Goal: Information Seeking & Learning: Learn about a topic

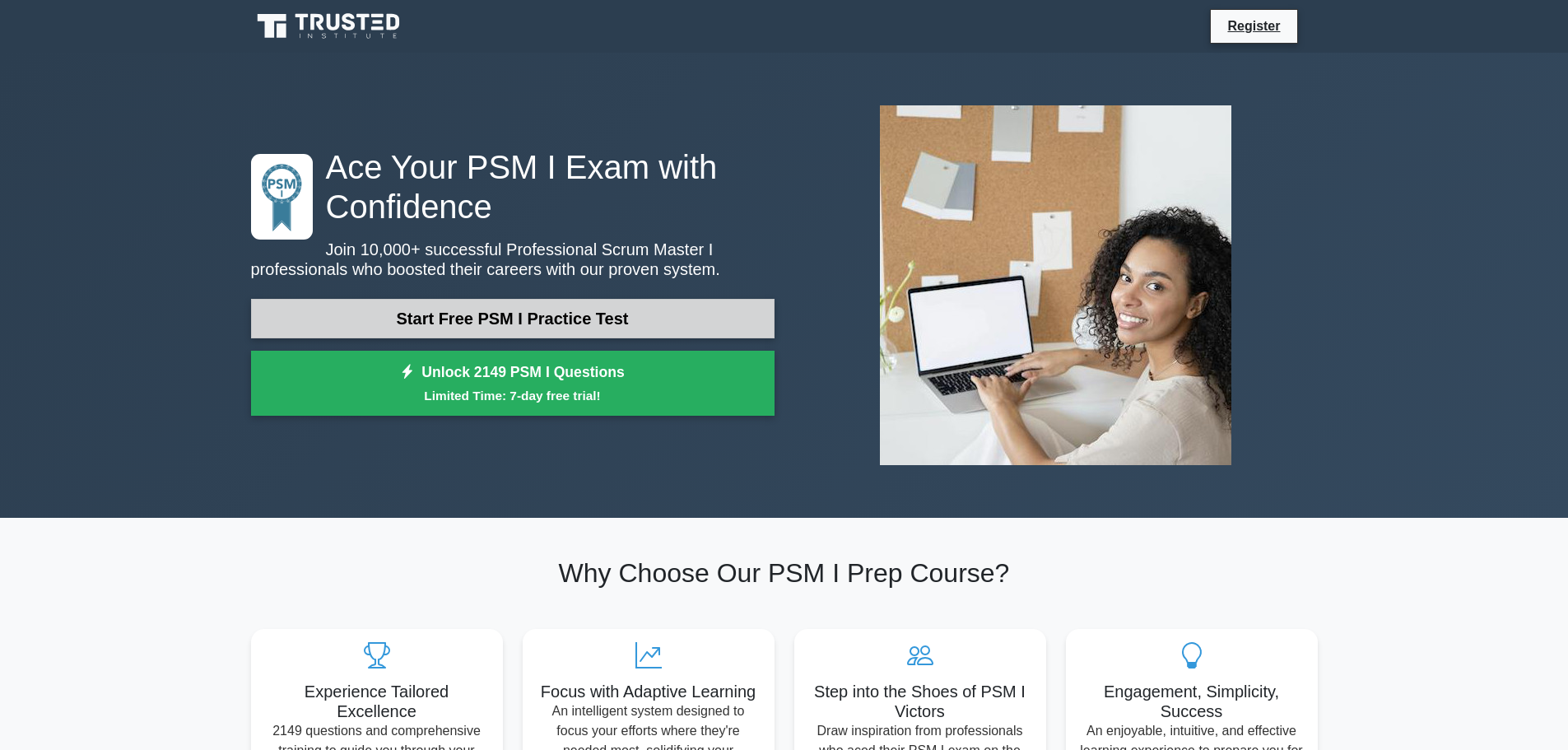
click at [584, 332] on link "Start Free PSM I Practice Test" at bounding box center [512, 318] width 524 height 39
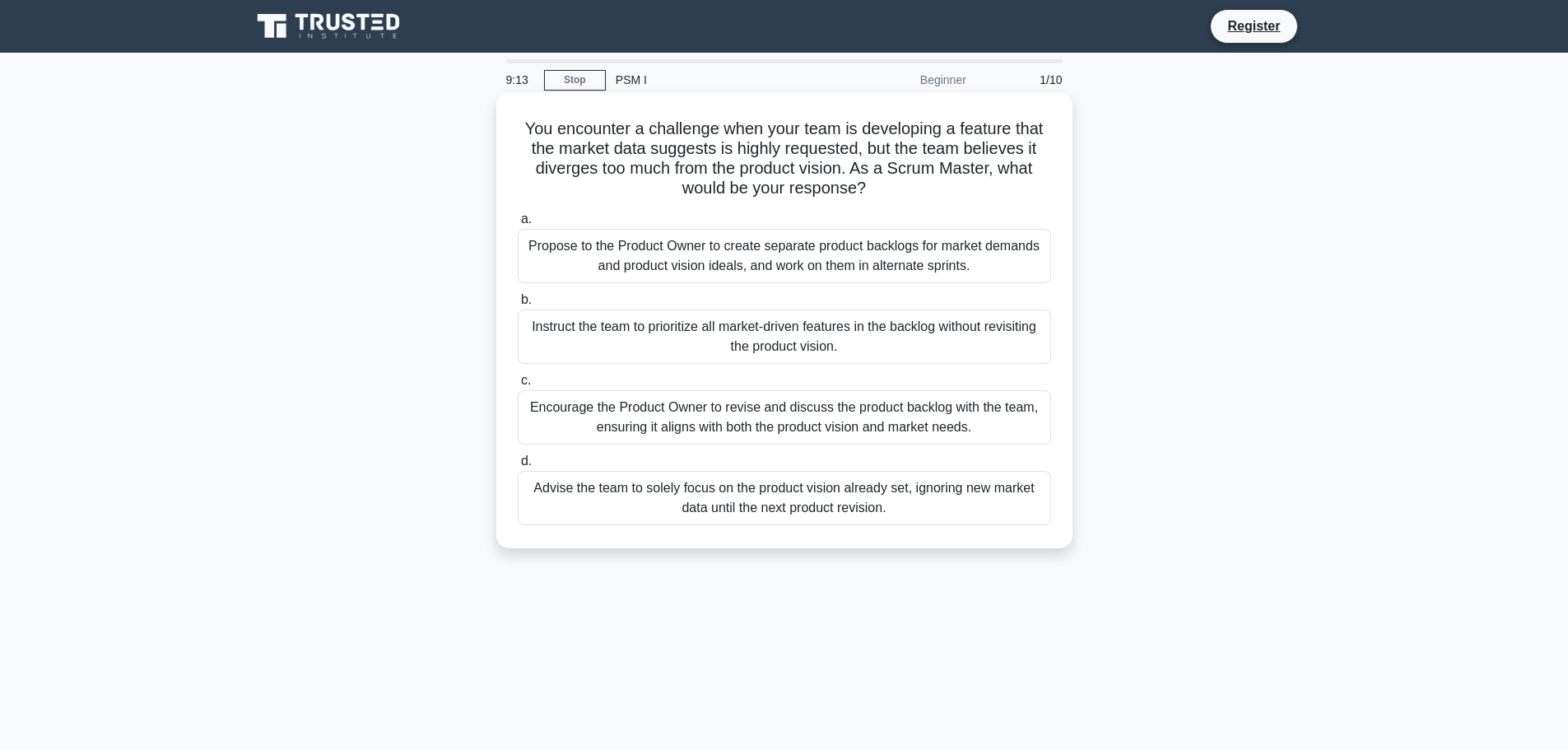
click at [781, 417] on div "Encourage the Product Owner to revise and discuss the product backlog with the …" at bounding box center [784, 417] width 533 height 54
click at [518, 386] on input "c. Encourage the Product Owner to revise and discuss the product backlog with t…" at bounding box center [518, 380] width 0 height 11
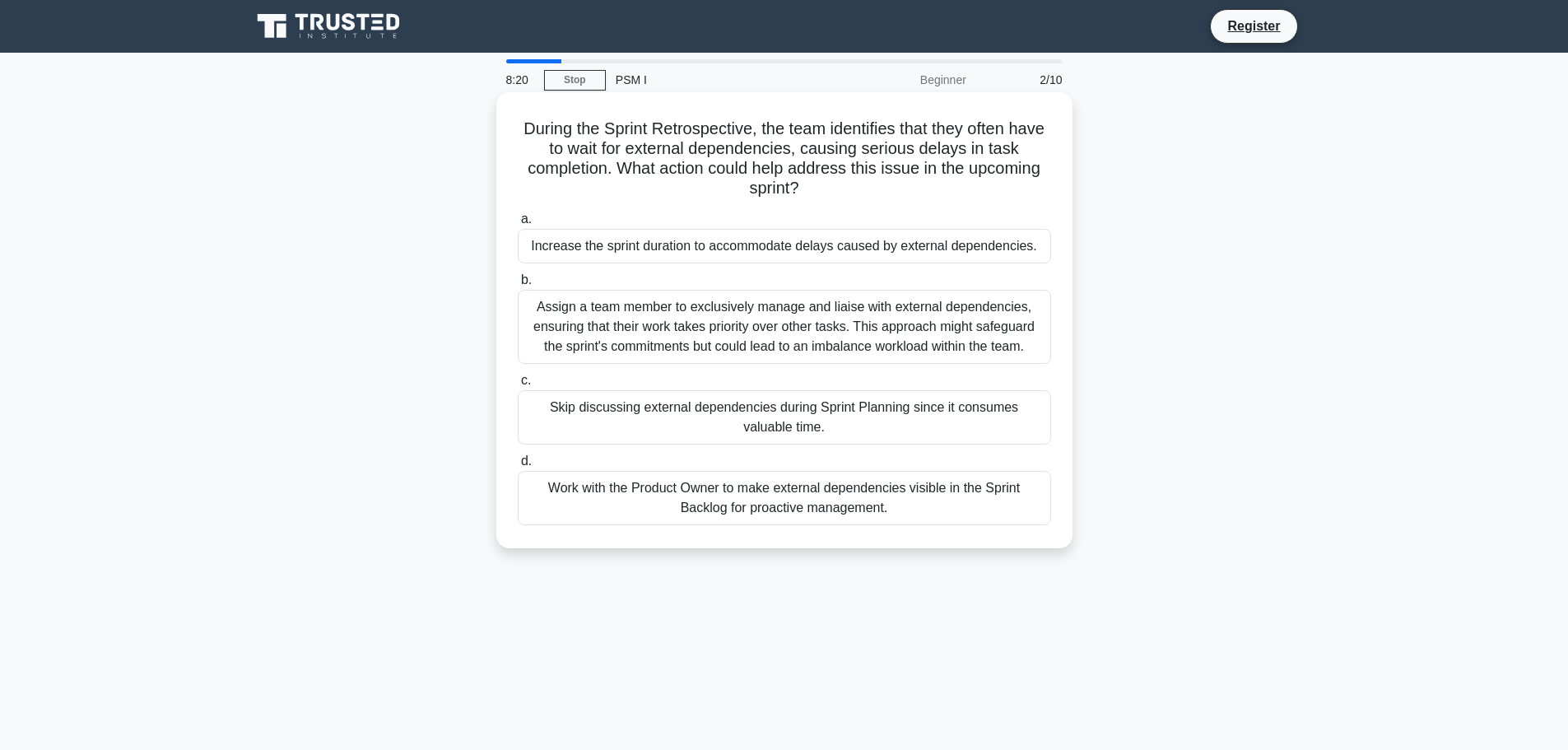
click at [854, 511] on div "Work with the Product Owner to make external dependencies visible in the Sprint…" at bounding box center [784, 498] width 533 height 54
click at [518, 467] on input "d. Work with the Product Owner to make external dependencies visible in the Spr…" at bounding box center [518, 461] width 0 height 11
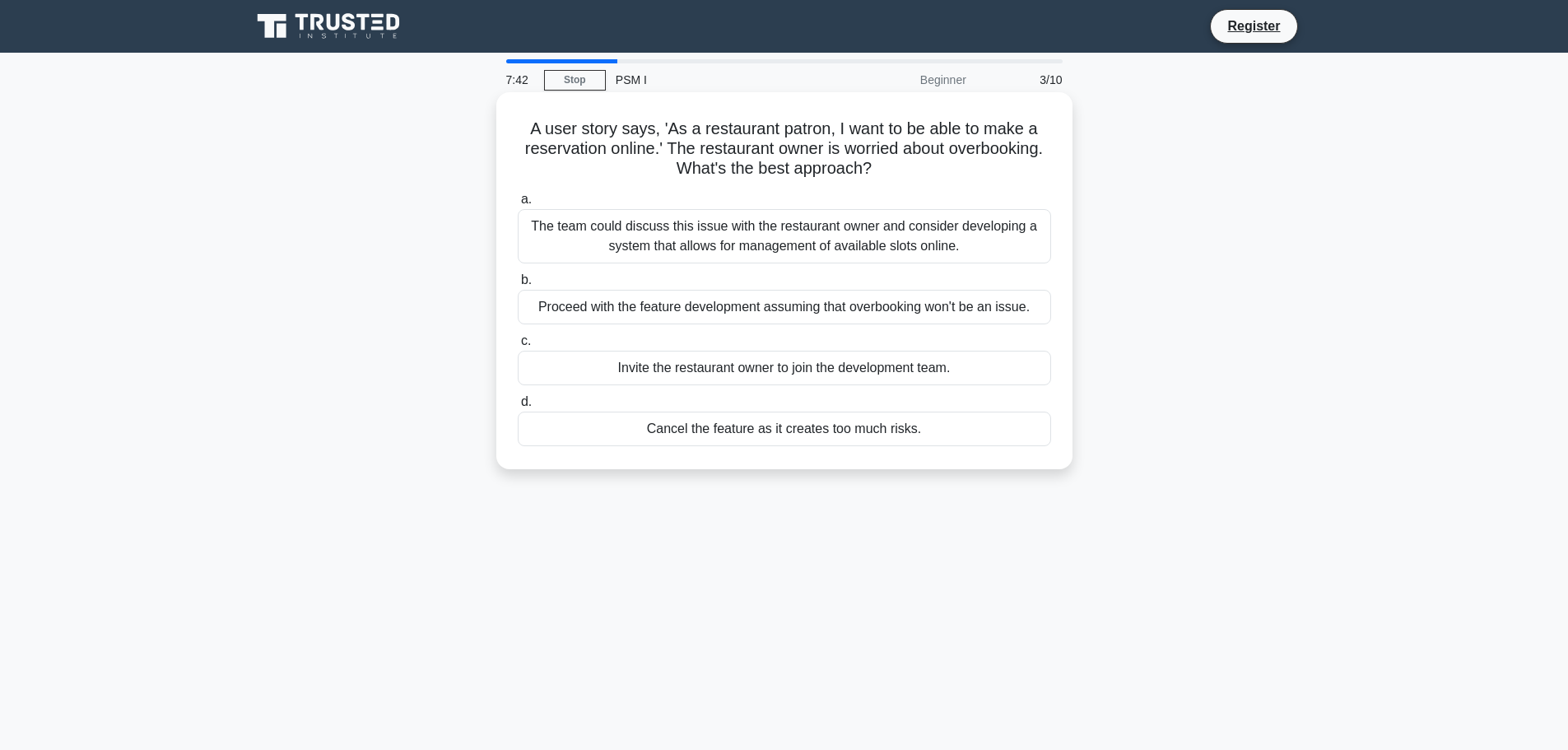
click at [871, 245] on div "The team could discuss this issue with the restaurant owner and consider develo…" at bounding box center [784, 236] width 533 height 54
click at [518, 205] on input "a. The team could discuss this issue with the restaurant owner and consider dev…" at bounding box center [518, 200] width 0 height 11
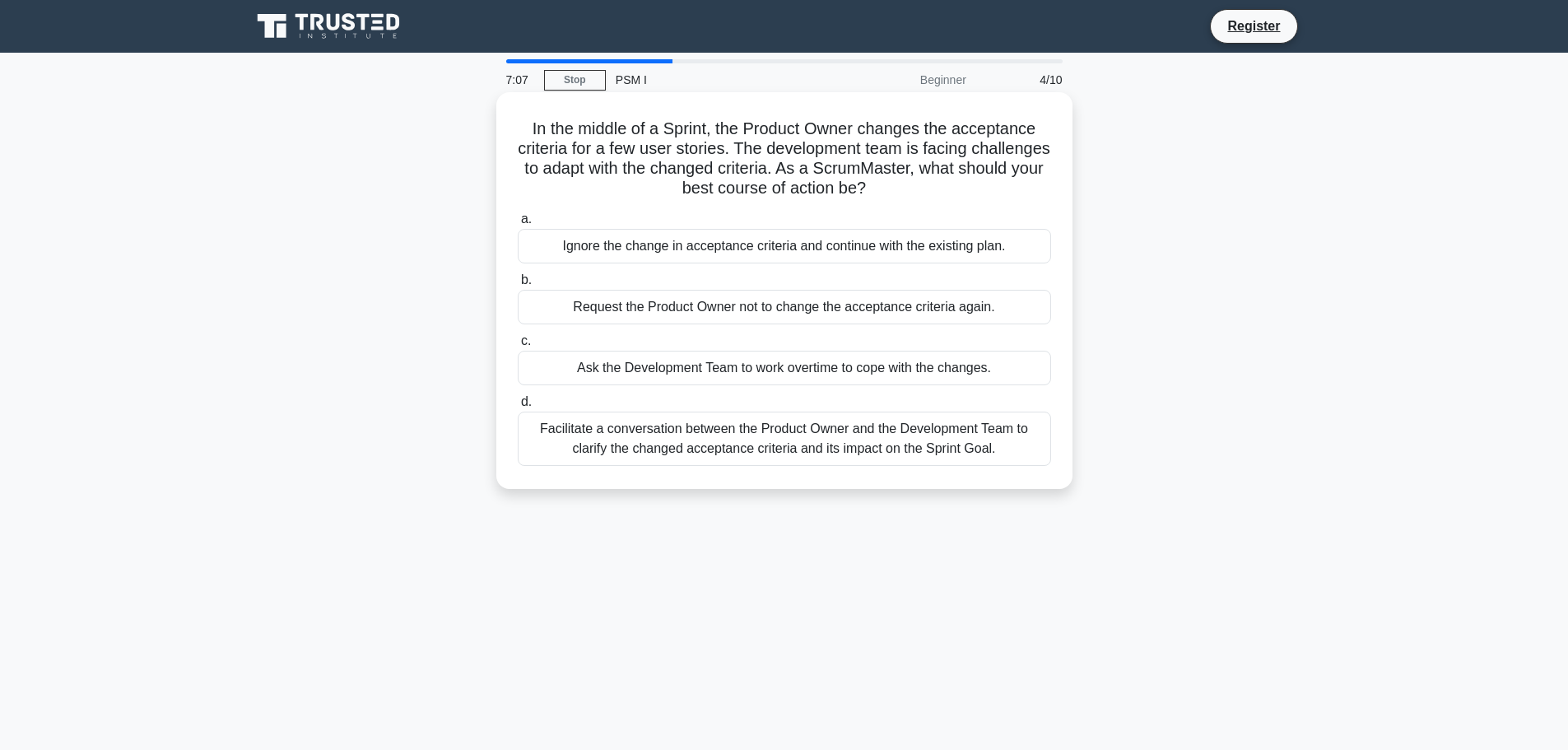
click at [748, 441] on div "Facilitate a conversation between the Product Owner and the Development Team to…" at bounding box center [784, 438] width 533 height 54
click at [518, 408] on input "d. Facilitate a conversation between the Product Owner and the Development Team…" at bounding box center [518, 402] width 0 height 11
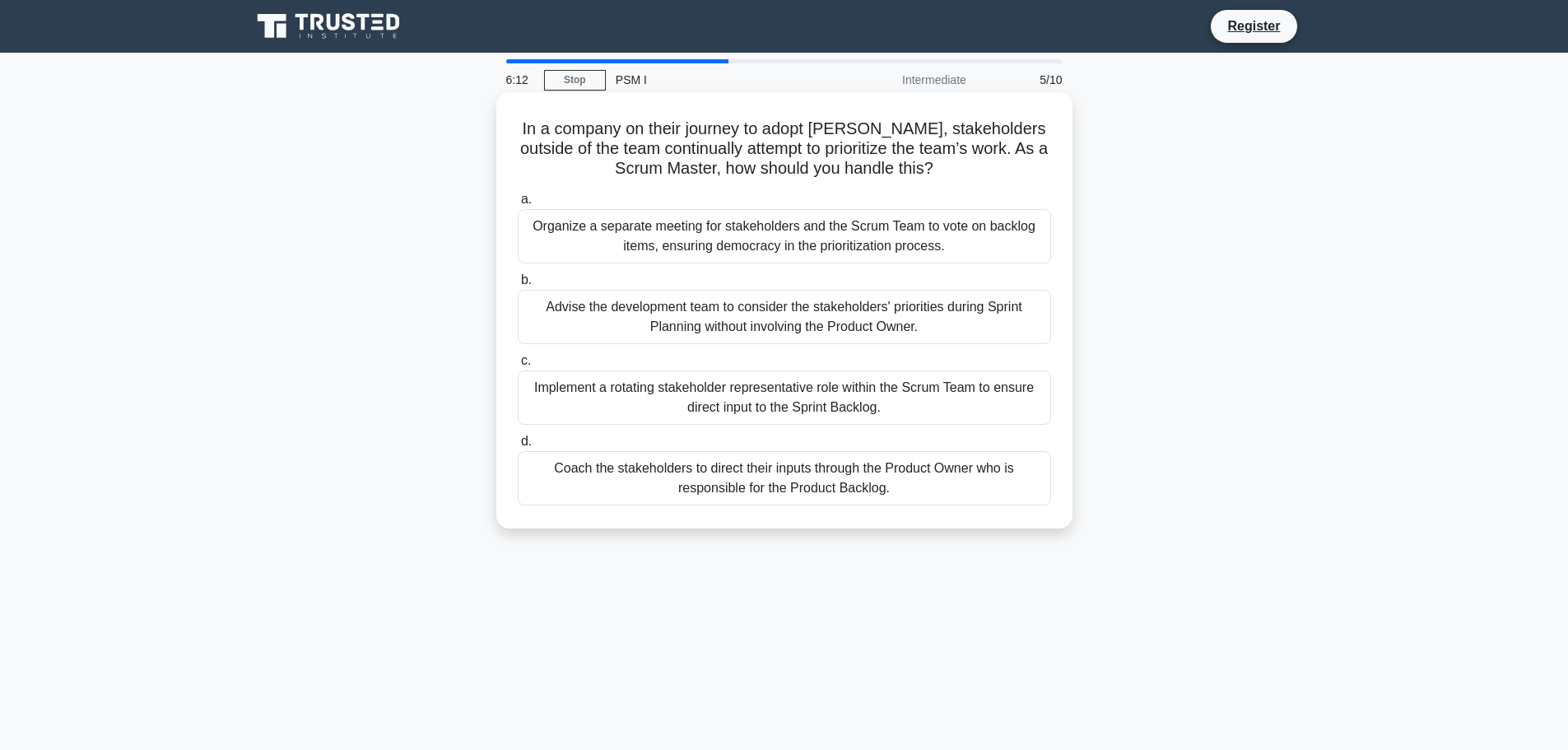
click at [898, 484] on div "Coach the stakeholders to direct their inputs through the Product Owner who is …" at bounding box center [784, 478] width 533 height 54
click at [518, 447] on input "d. Coach the stakeholders to direct their inputs through the Product Owner who …" at bounding box center [518, 441] width 0 height 11
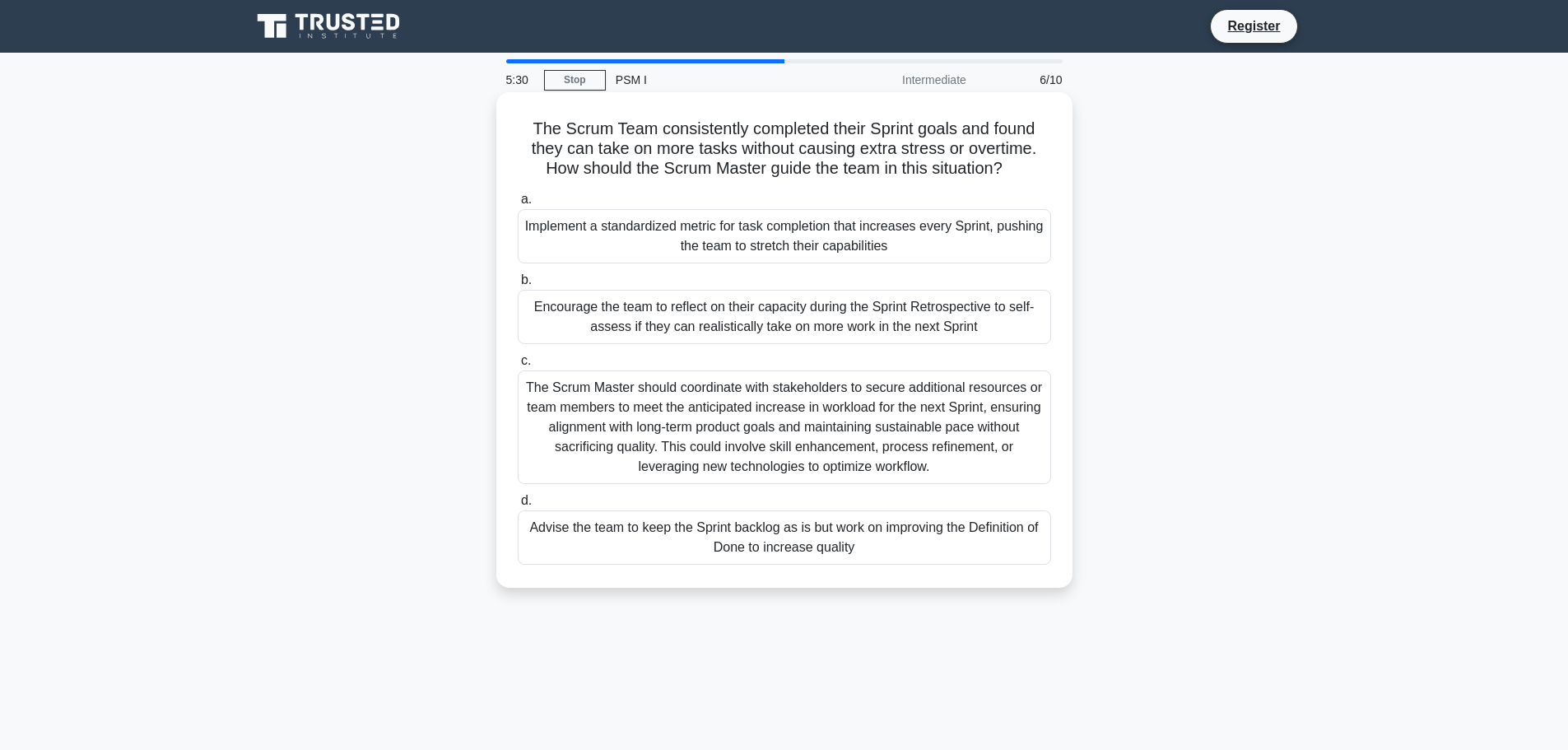
click at [897, 539] on div "Advise the team to keep the Sprint backlog as is but work on improving the Defi…" at bounding box center [784, 537] width 533 height 54
click at [518, 506] on input "d. Advise the team to keep the Sprint backlog as is but work on improving the D…" at bounding box center [518, 500] width 0 height 11
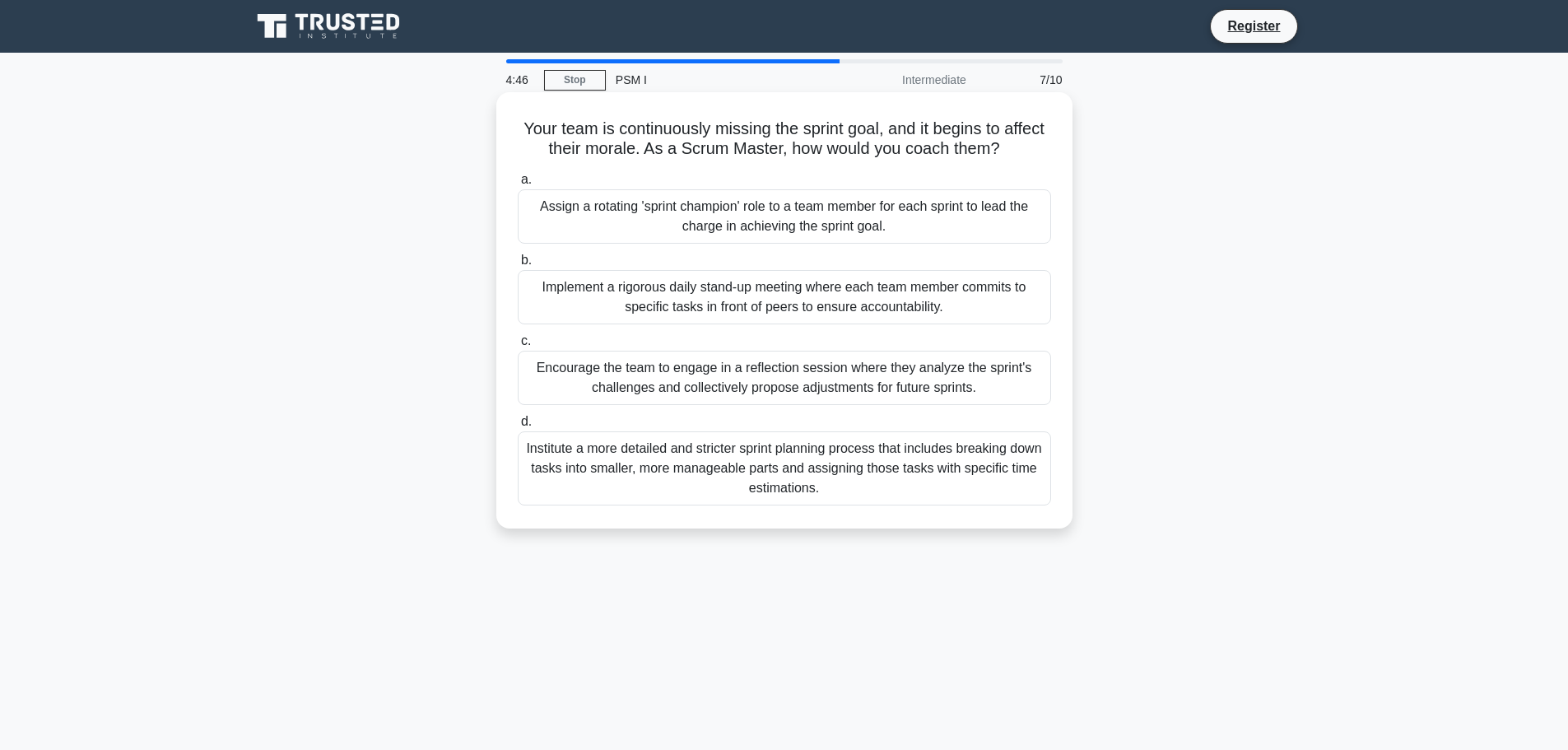
click at [899, 477] on div "Institute a more detailed and stricter sprint planning process that includes br…" at bounding box center [784, 468] width 533 height 74
click at [518, 427] on input "d. Institute a more detailed and stricter sprint planning process that includes…" at bounding box center [518, 422] width 0 height 11
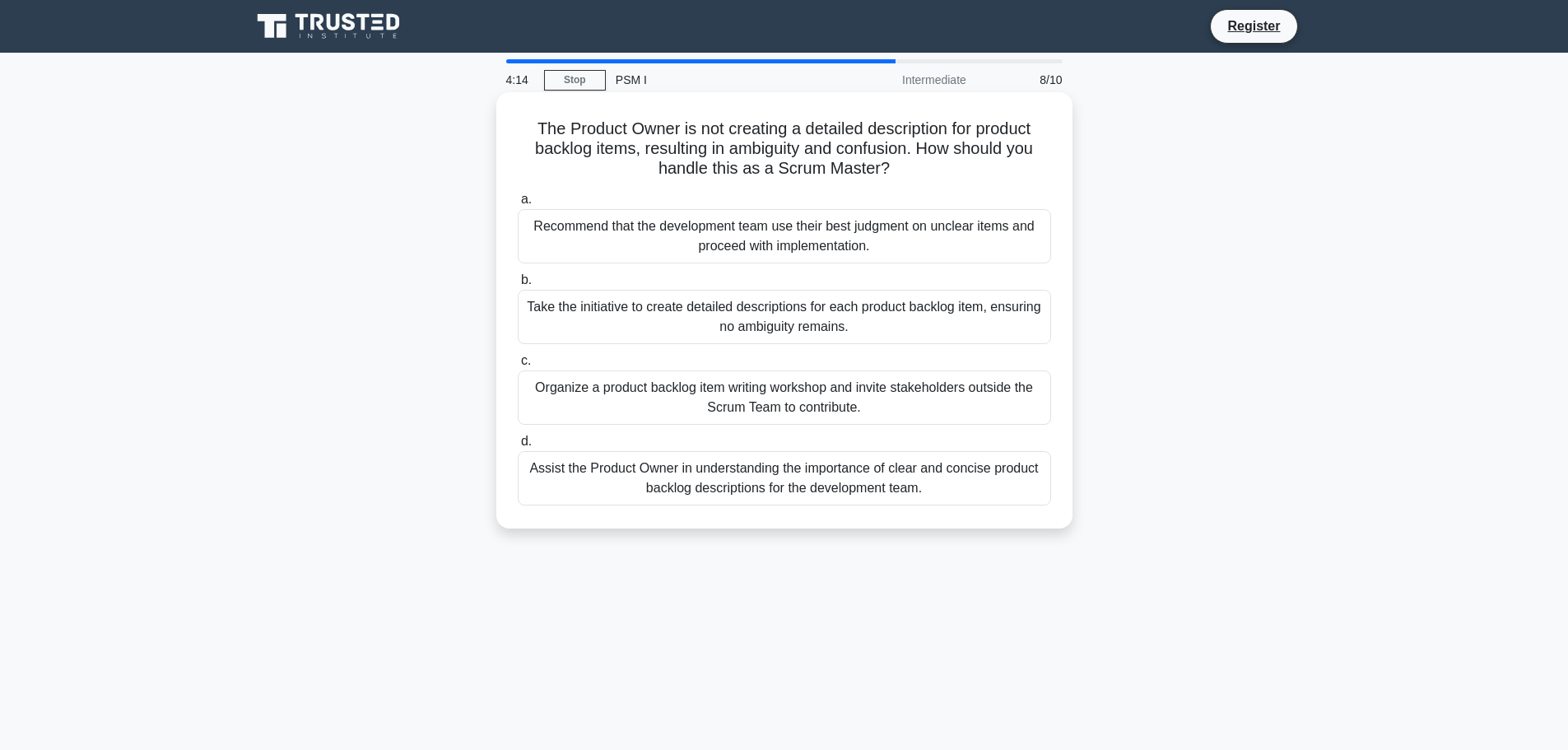
click at [875, 498] on div "Assist the Product Owner in understanding the importance of clear and concise p…" at bounding box center [784, 478] width 533 height 54
click at [518, 447] on input "d. Assist the Product Owner in understanding the importance of clear and concis…" at bounding box center [518, 441] width 0 height 11
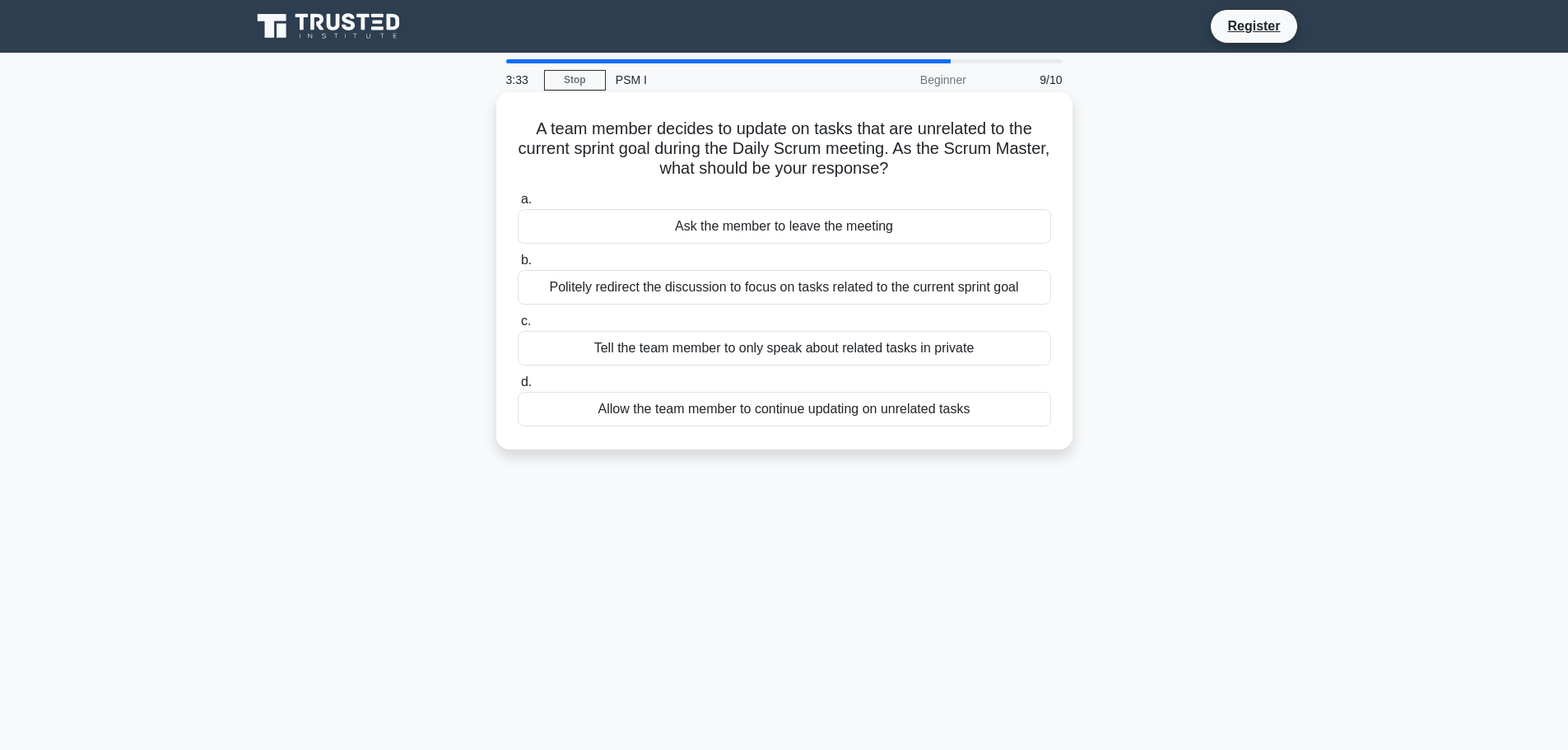
click at [941, 301] on div "Politely redirect the discussion to focus on tasks related to the current sprin…" at bounding box center [784, 286] width 533 height 34
click at [518, 266] on input "b. Politely redirect the discussion to focus on tasks related to the current sp…" at bounding box center [518, 260] width 0 height 11
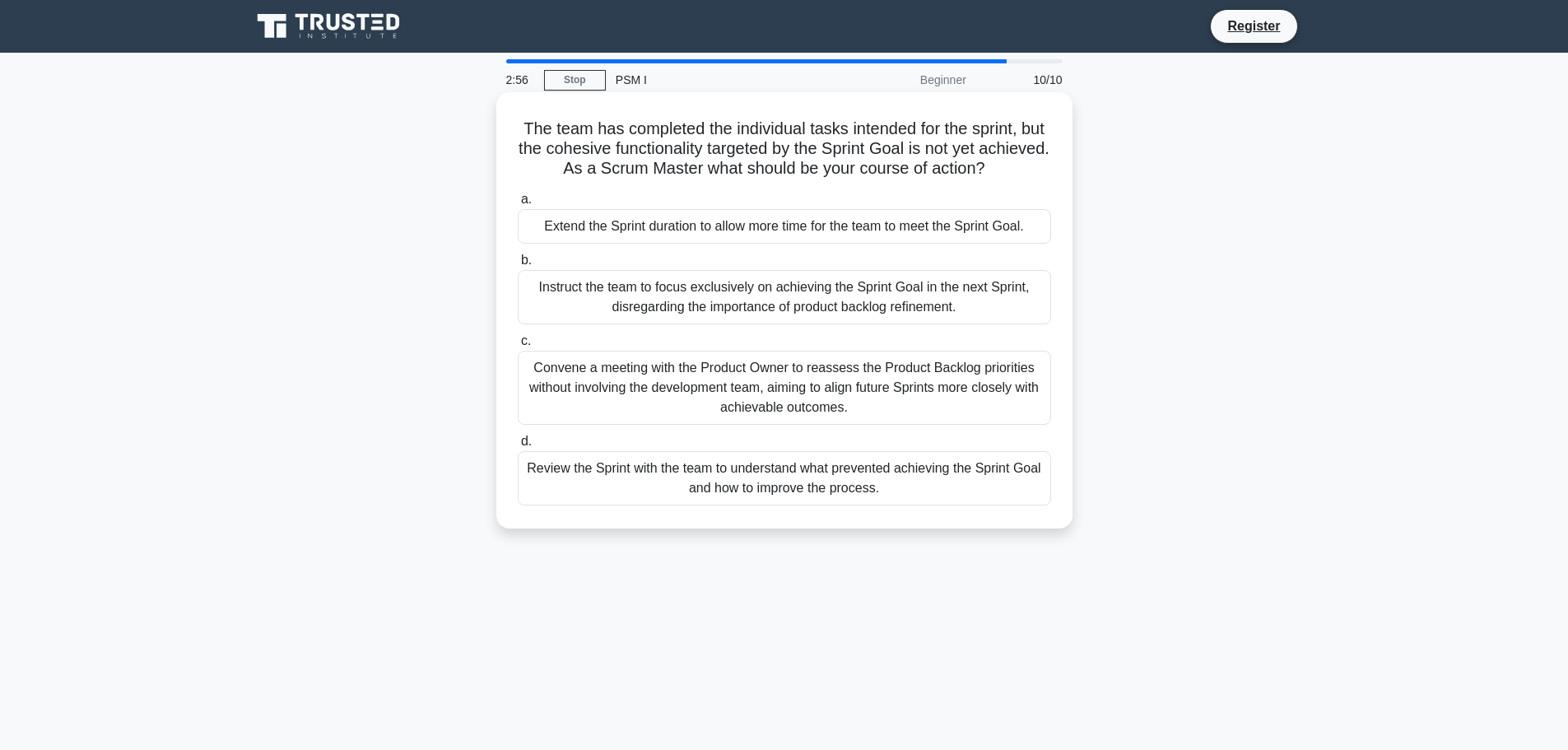
click at [896, 483] on div "Review the Sprint with the team to understand what prevented achieving the Spri…" at bounding box center [784, 478] width 533 height 54
click at [518, 447] on input "d. Review the Sprint with the team to understand what prevented achieving the S…" at bounding box center [518, 441] width 0 height 11
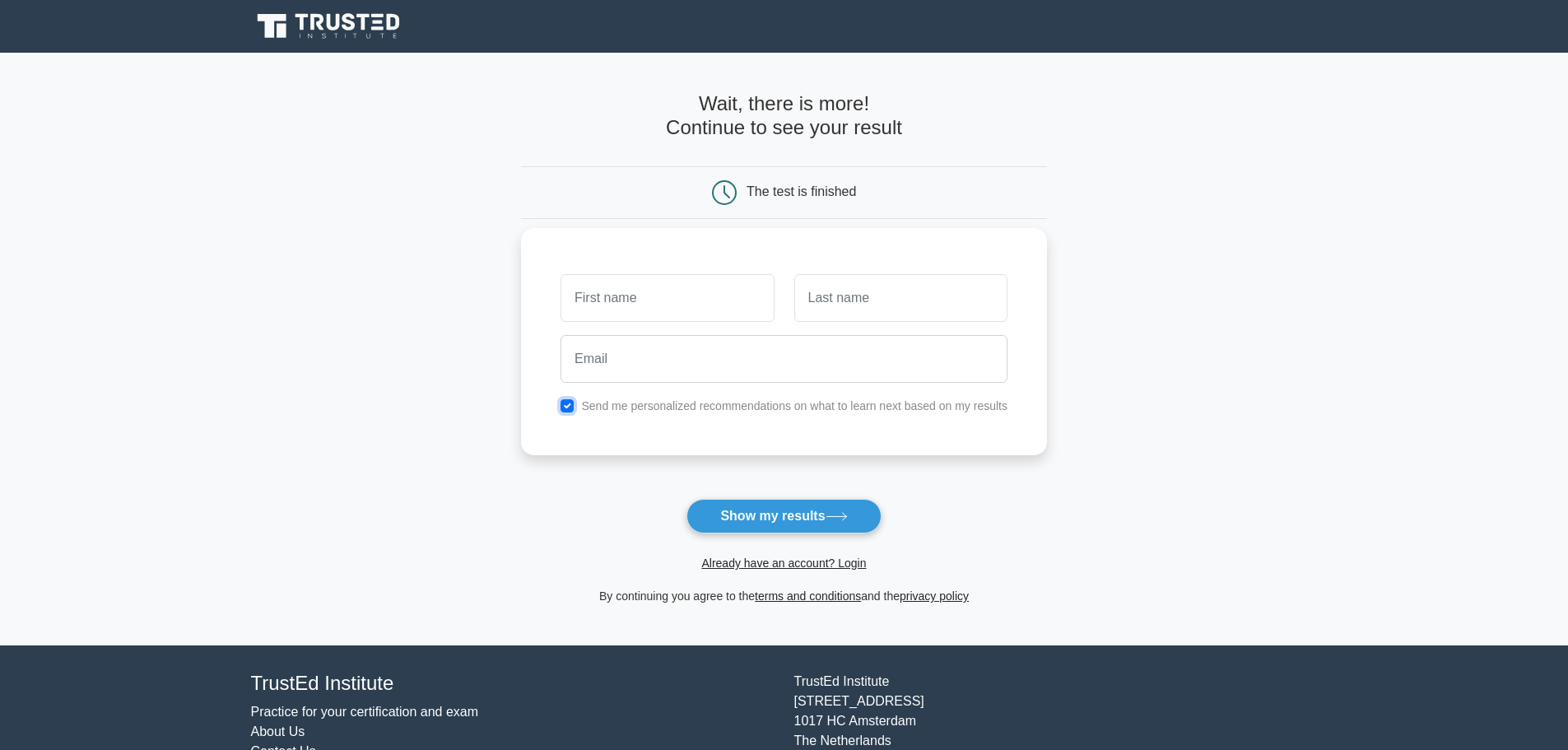
click at [569, 407] on input "checkbox" at bounding box center [567, 406] width 13 height 13
checkbox input "false"
click at [804, 528] on button "Show my results" at bounding box center [784, 515] width 195 height 34
